Goal: Information Seeking & Learning: Learn about a topic

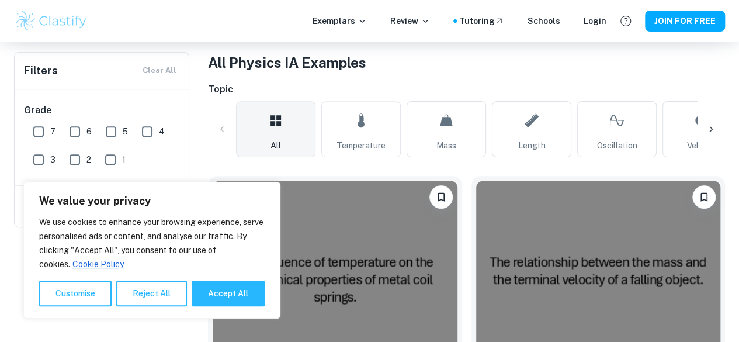
scroll to position [96, 0]
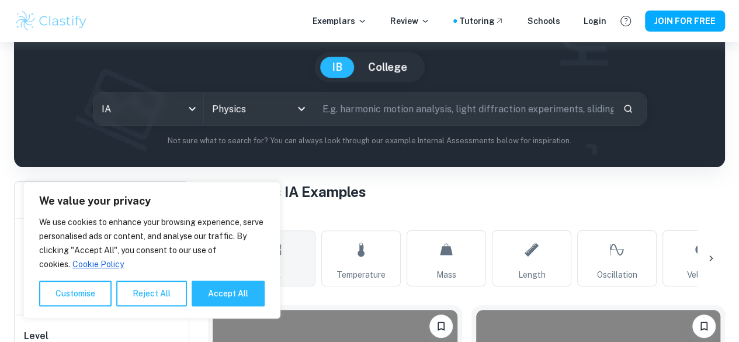
click at [713, 257] on icon at bounding box center [711, 258] width 12 height 12
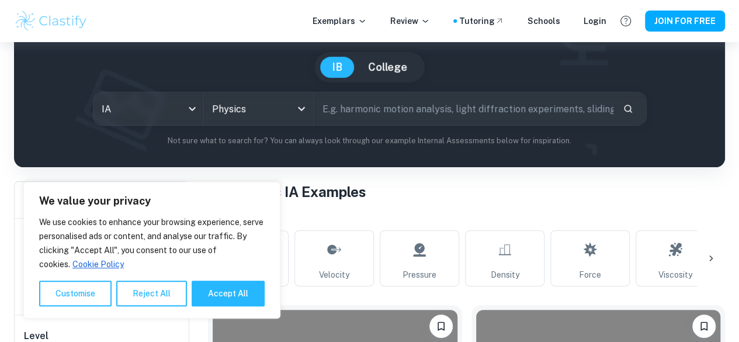
scroll to position [0, 394]
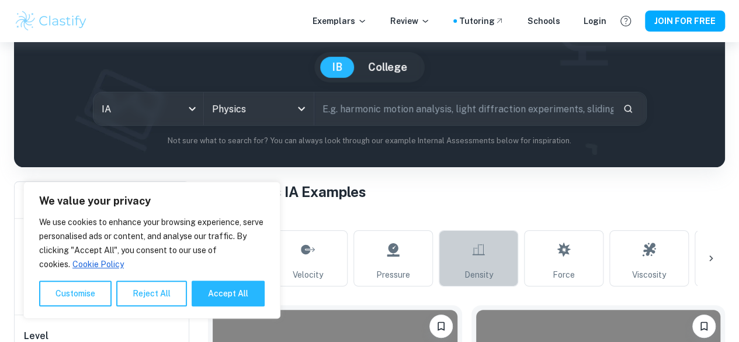
click at [493, 254] on link "Density" at bounding box center [478, 258] width 79 height 56
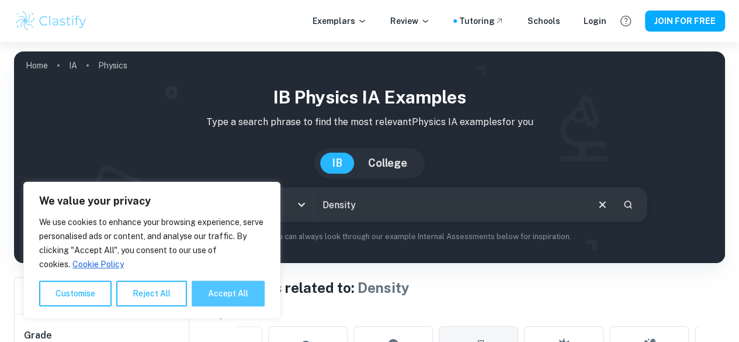
click at [214, 301] on button "Accept All" at bounding box center [228, 293] width 73 height 26
checkbox input "true"
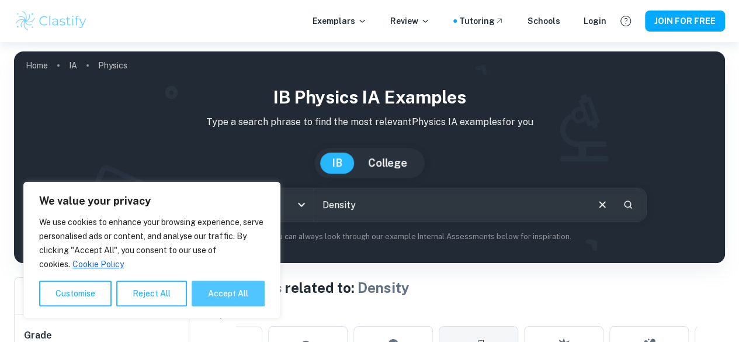
checkbox input "true"
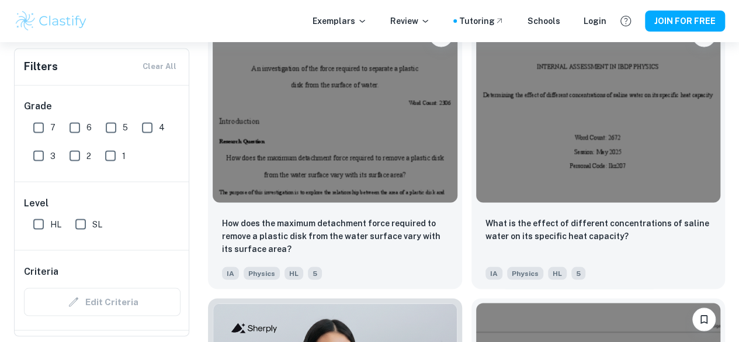
scroll to position [934, 0]
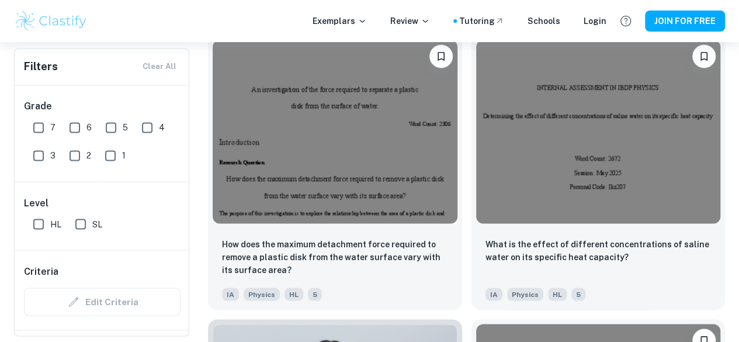
click at [37, 127] on input "7" at bounding box center [38, 127] width 23 height 23
checkbox input "true"
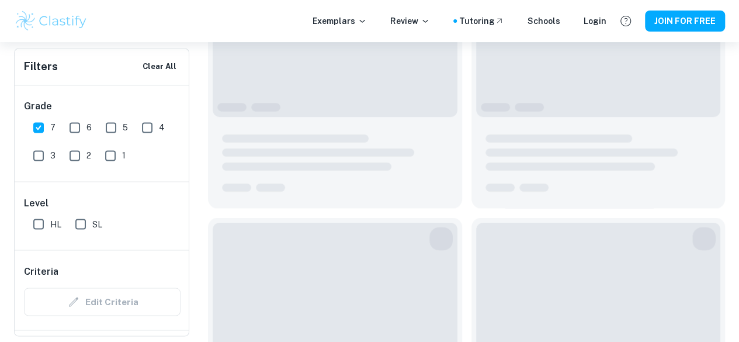
scroll to position [962, 0]
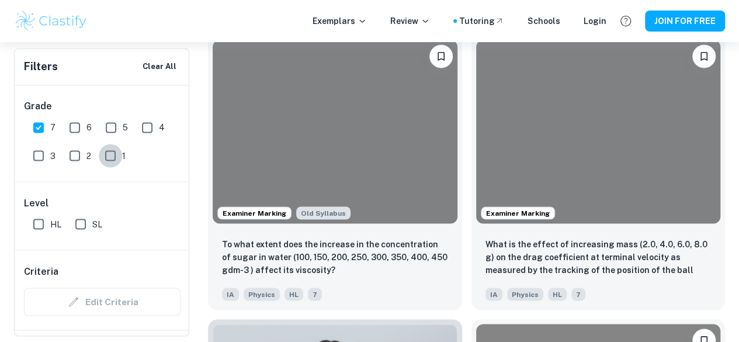
click at [113, 161] on input "1" at bounding box center [110, 155] width 23 height 23
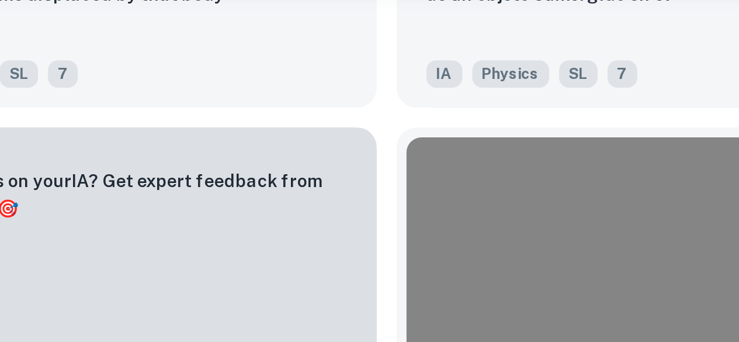
scroll to position [603, 0]
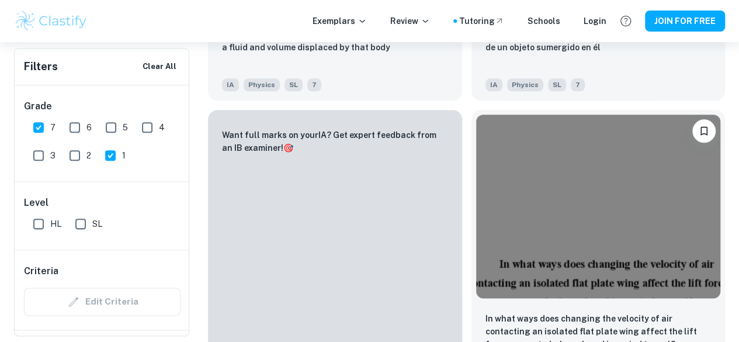
click at [104, 150] on input "1" at bounding box center [110, 155] width 23 height 23
checkbox input "false"
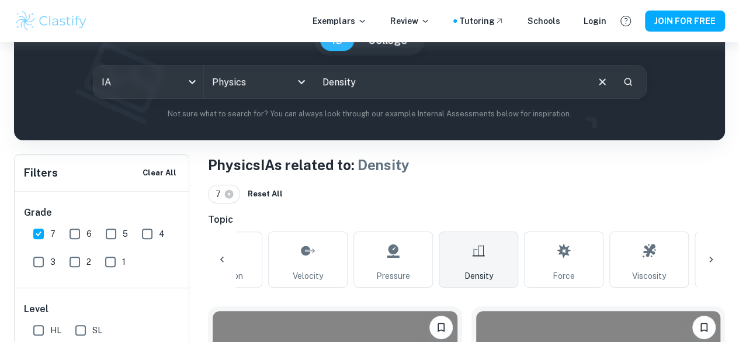
scroll to position [155, 0]
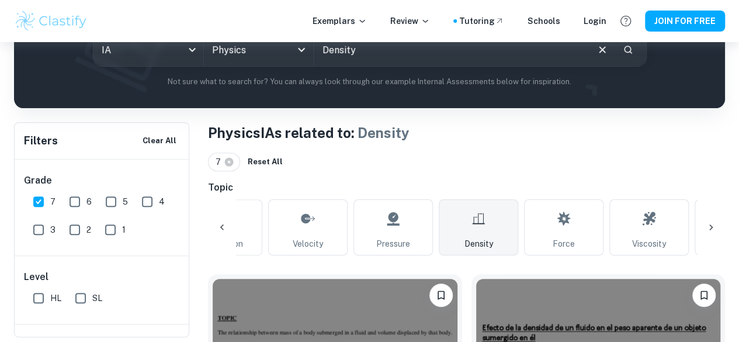
click at [486, 221] on link "Density" at bounding box center [478, 227] width 79 height 56
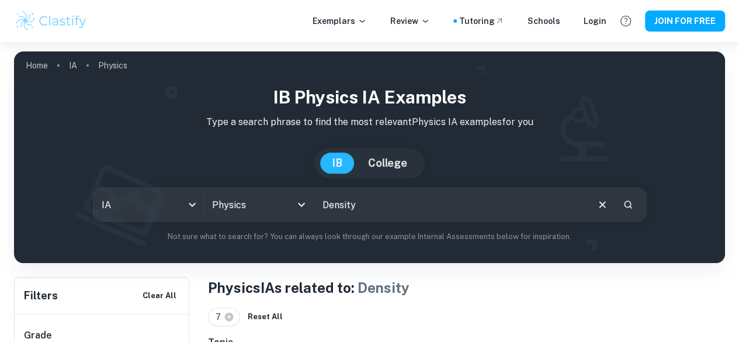
scroll to position [299, 0]
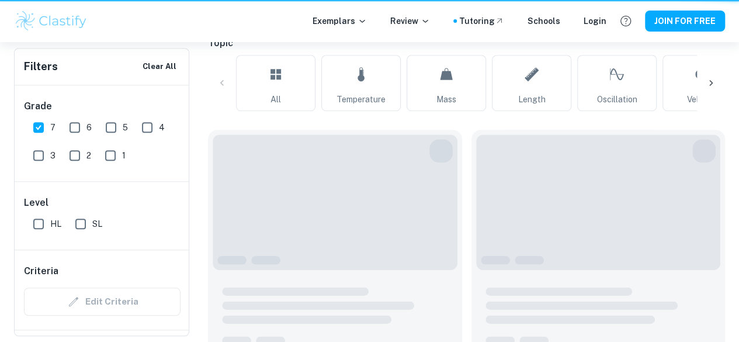
scroll to position [0, 159]
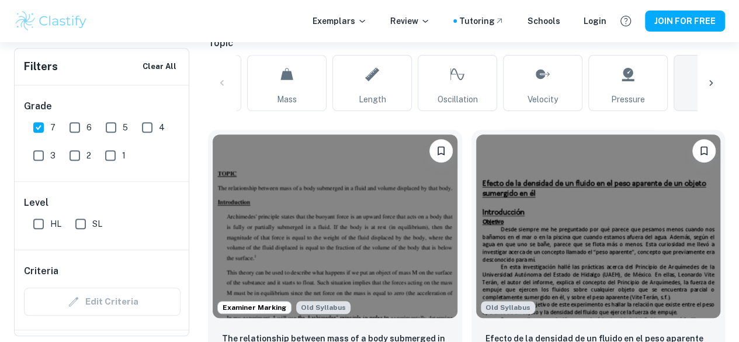
click at [708, 88] on icon at bounding box center [711, 83] width 12 height 12
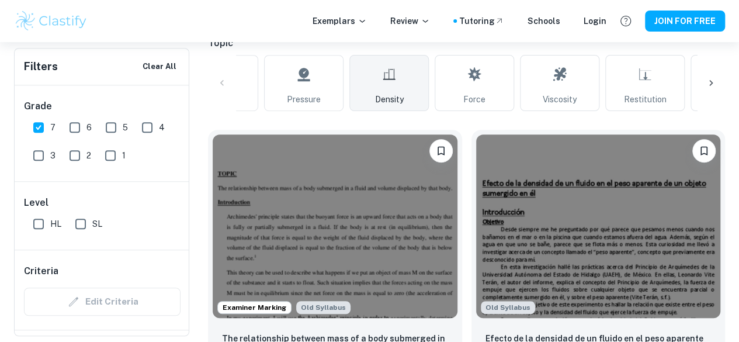
scroll to position [0, 554]
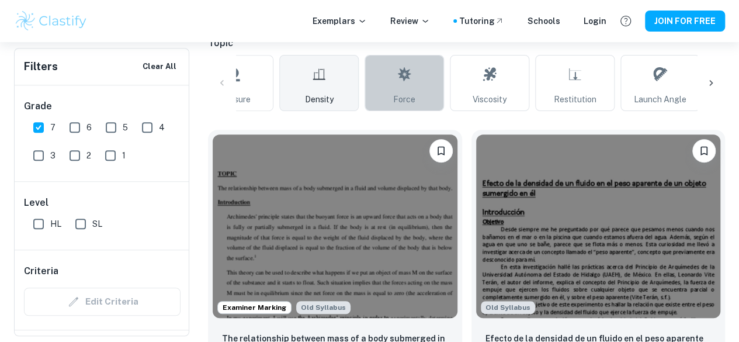
click at [429, 78] on link "Force" at bounding box center [404, 83] width 79 height 56
type input "Force"
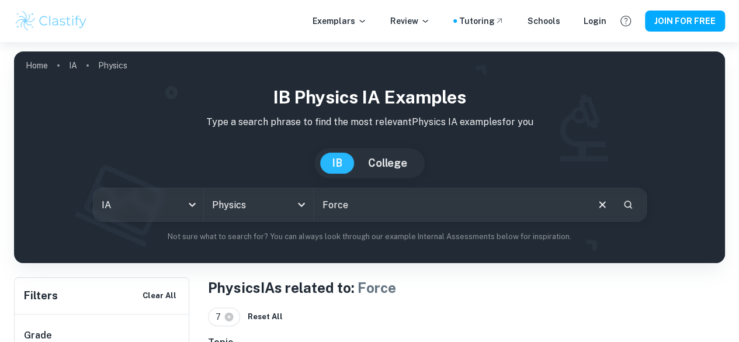
scroll to position [345, 0]
